Goal: Entertainment & Leisure: Consume media (video, audio)

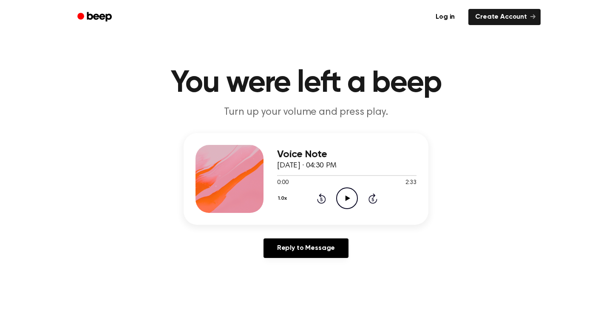
click at [363, 197] on div "1.0x Rewind 5 seconds Play Audio Skip 5 seconds" at bounding box center [346, 198] width 139 height 22
click at [345, 197] on icon "Play Audio" at bounding box center [347, 198] width 22 height 22
click at [340, 192] on icon "Play Audio" at bounding box center [347, 198] width 22 height 22
click at [341, 196] on icon "Play Audio" at bounding box center [347, 198] width 22 height 22
click at [381, 193] on div "1.0x Rewind 5 seconds Pause Audio Skip 5 seconds" at bounding box center [346, 198] width 139 height 22
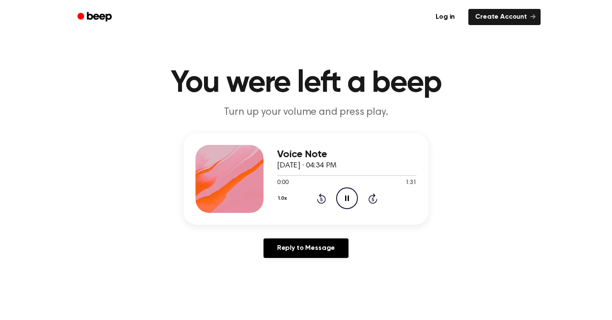
click at [373, 195] on icon at bounding box center [372, 198] width 9 height 10
click at [357, 199] on circle at bounding box center [347, 198] width 21 height 21
click at [348, 195] on icon "Play Audio" at bounding box center [347, 198] width 22 height 22
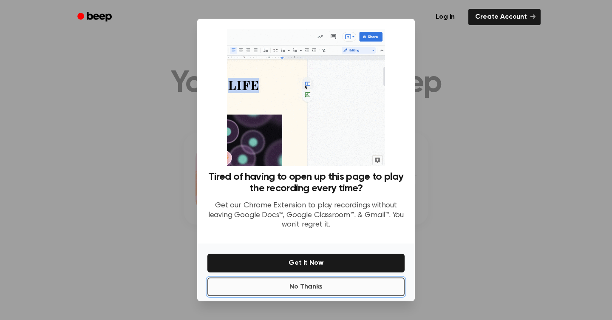
click at [300, 280] on button "No Thanks" at bounding box center [305, 286] width 197 height 19
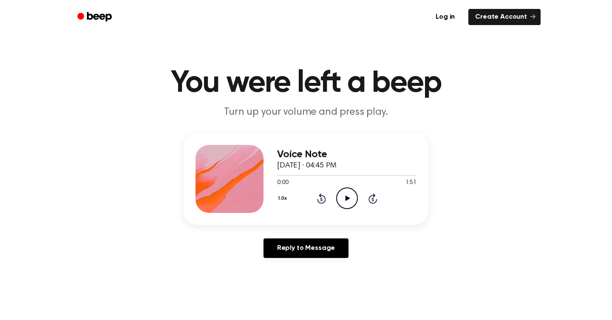
click at [340, 204] on icon "Play Audio" at bounding box center [347, 198] width 22 height 22
click at [357, 193] on icon "Pause Audio" at bounding box center [347, 198] width 22 height 22
